Goal: Information Seeking & Learning: Learn about a topic

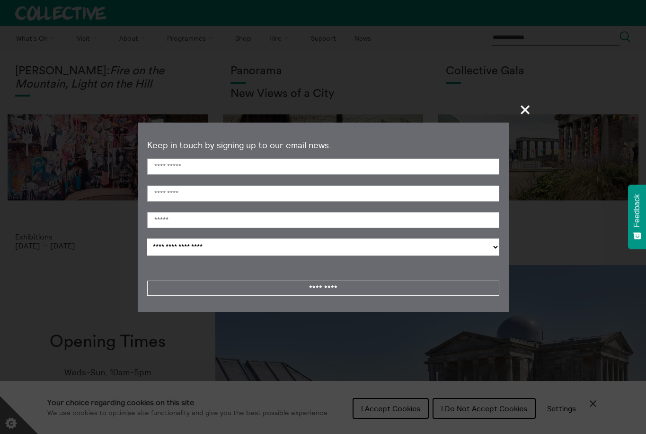
click at [522, 109] on span "+" at bounding box center [526, 110] width 28 height 28
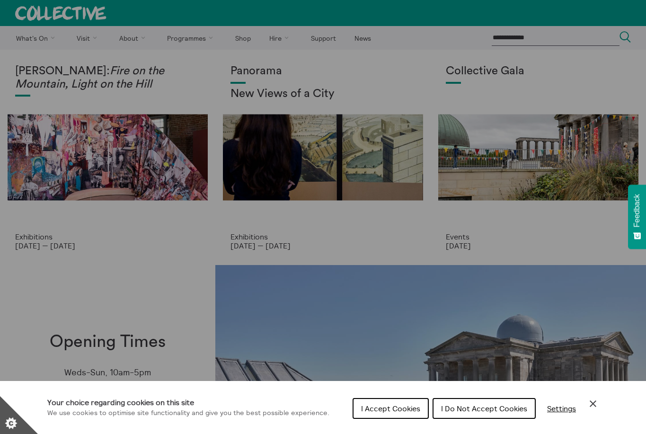
click at [472, 409] on span "I Do Not Accept Cookies" at bounding box center [484, 408] width 86 height 9
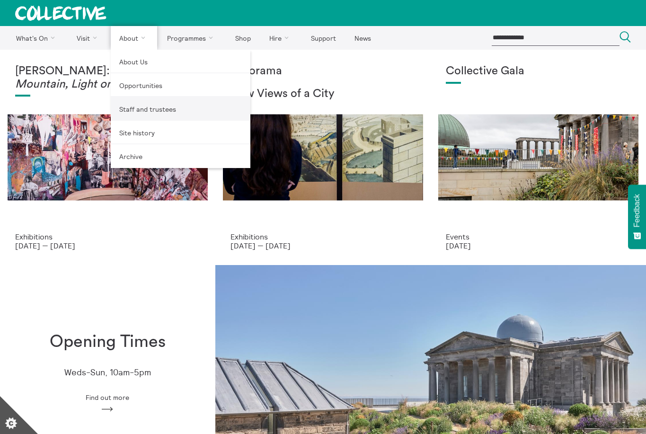
click at [134, 108] on link "Staff and trustees" at bounding box center [181, 109] width 140 height 24
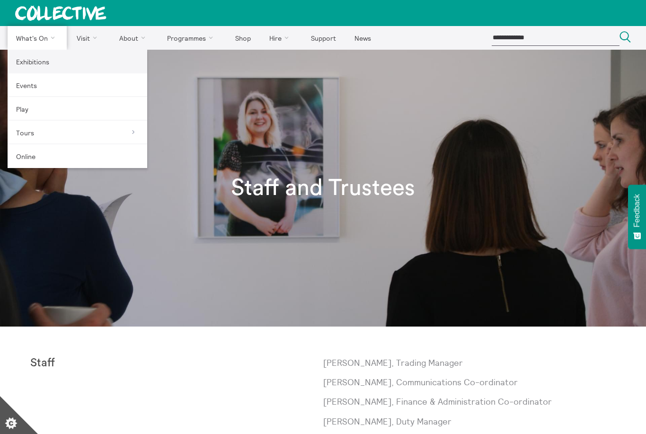
click at [30, 63] on link "Exhibitions" at bounding box center [78, 62] width 140 height 24
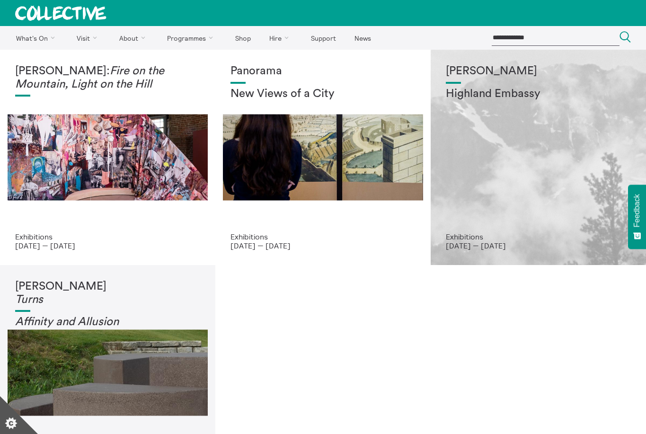
click at [510, 127] on div "Shen Xin Highland Embassy" at bounding box center [538, 149] width 185 height 168
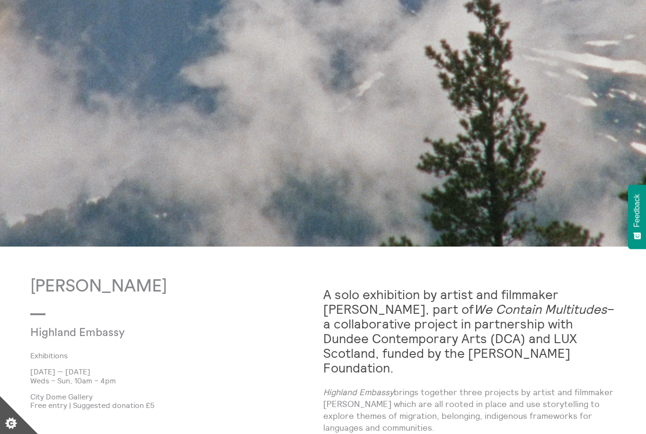
scroll to position [286, 0]
